Goal: Obtain resource: Download file/media

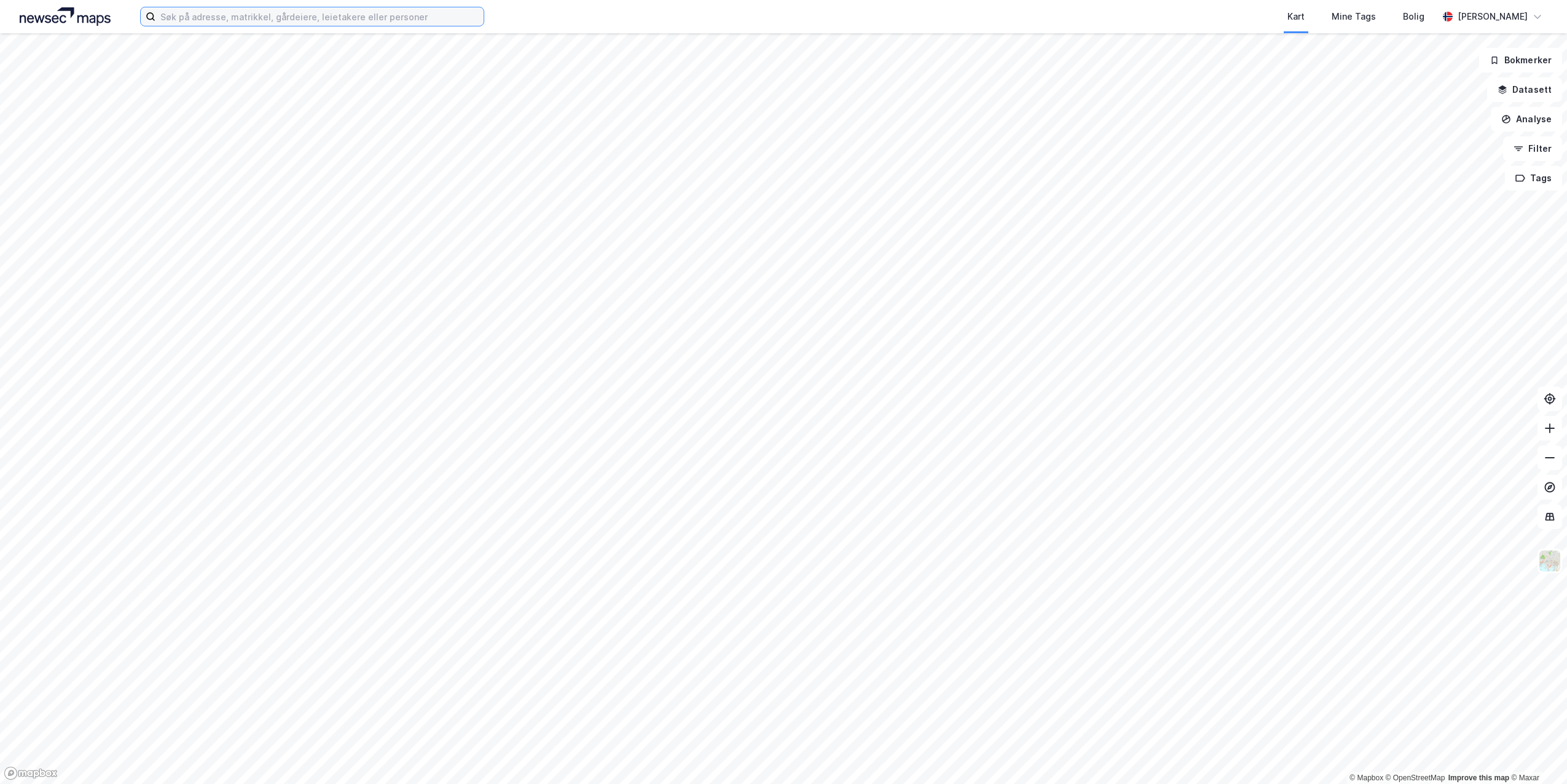
click at [190, 16] on input at bounding box center [320, 16] width 328 height 18
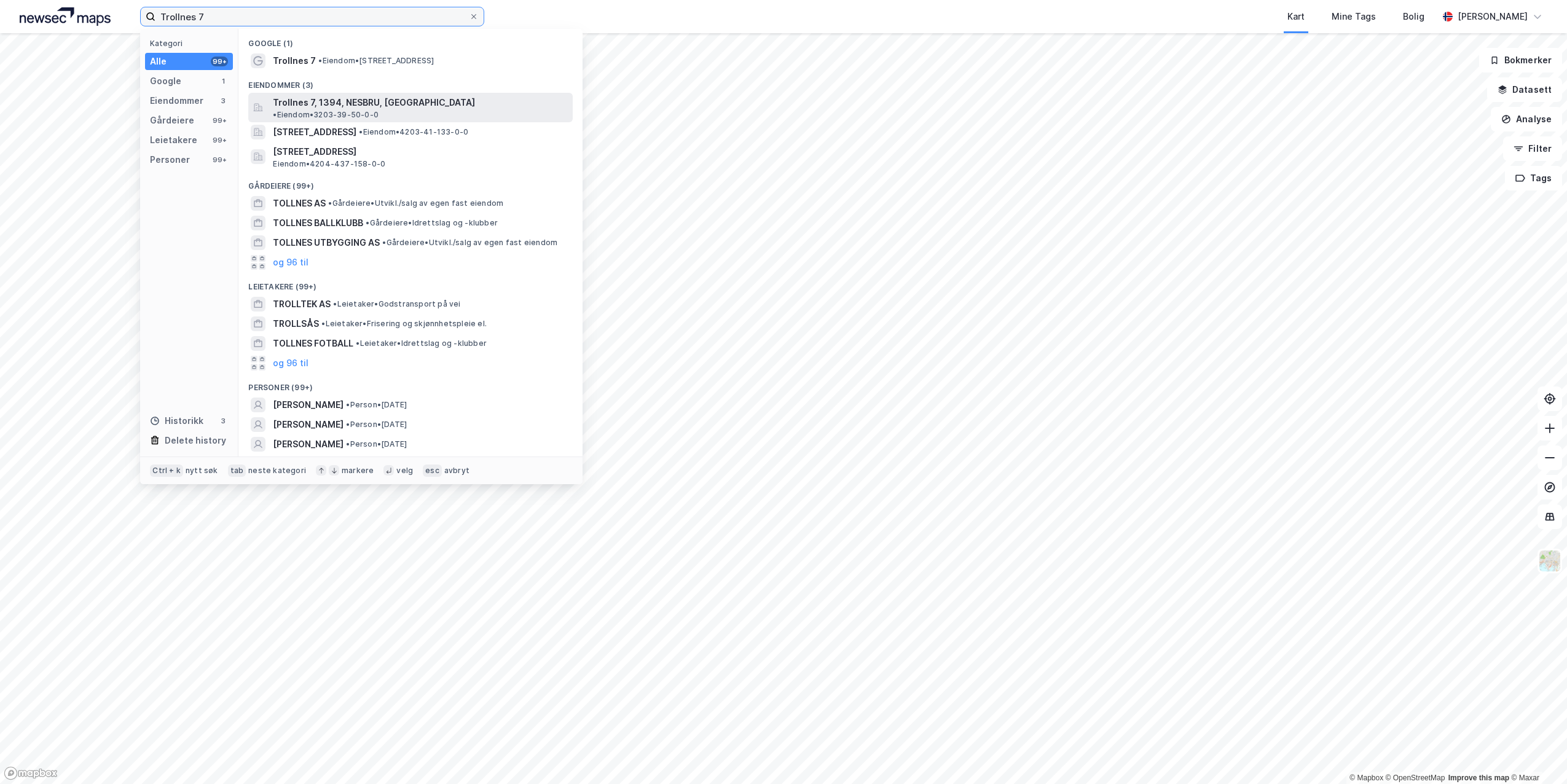
type input "Trollnes 7"
click at [288, 103] on span "Trollnes 7, 1394, NESBRU, [GEOGRAPHIC_DATA]" at bounding box center [374, 102] width 202 height 15
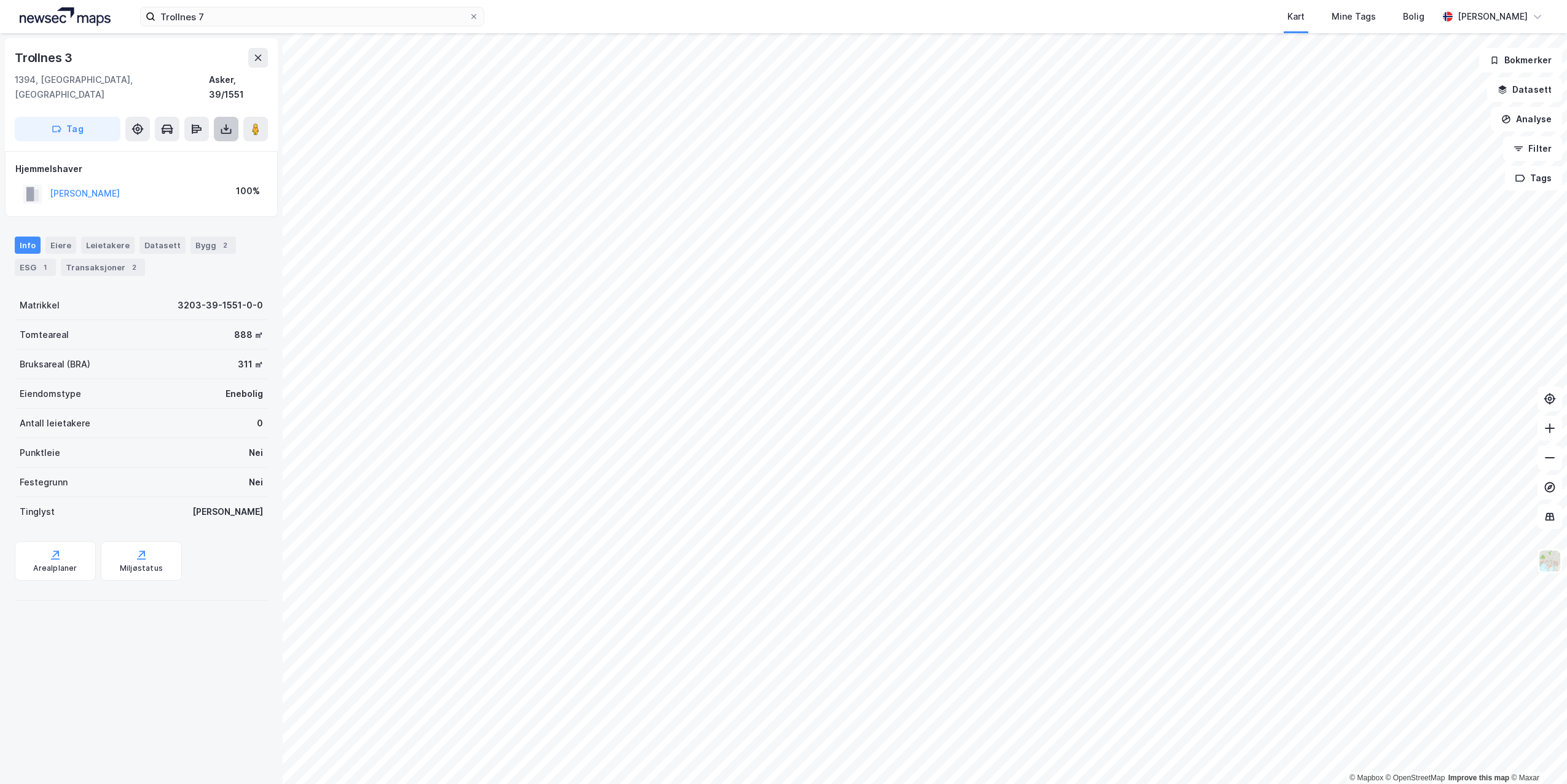
click at [227, 128] on icon at bounding box center [226, 129] width 5 height 3
click at [192, 148] on div "Last ned grunnbok" at bounding box center [165, 153] width 72 height 10
